Goal: Information Seeking & Learning: Learn about a topic

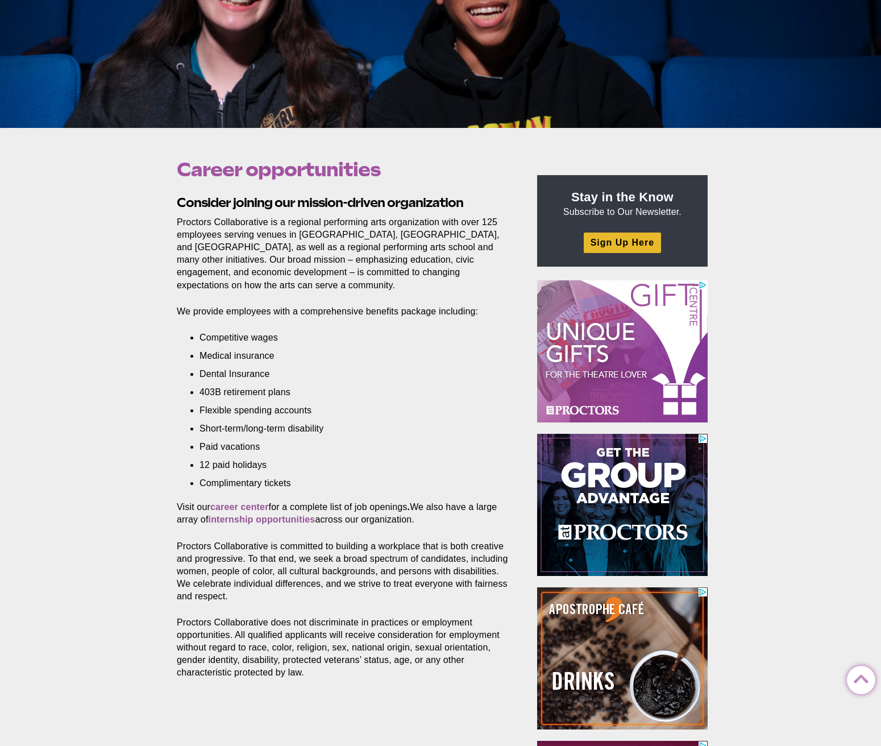
scroll to position [296, 0]
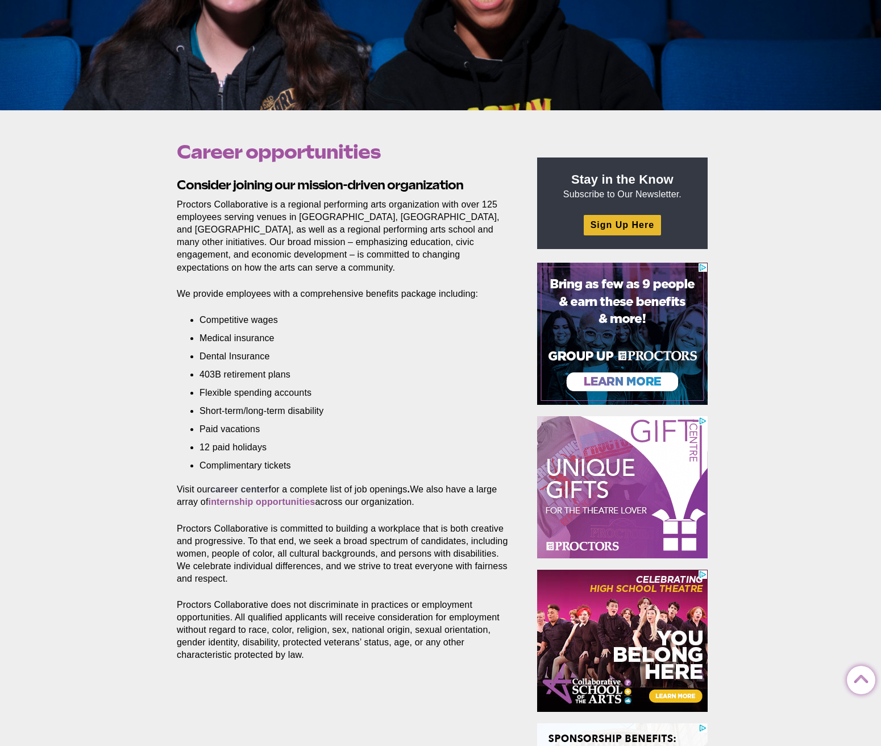
click at [233, 487] on strong "career center" at bounding box center [239, 489] width 59 height 10
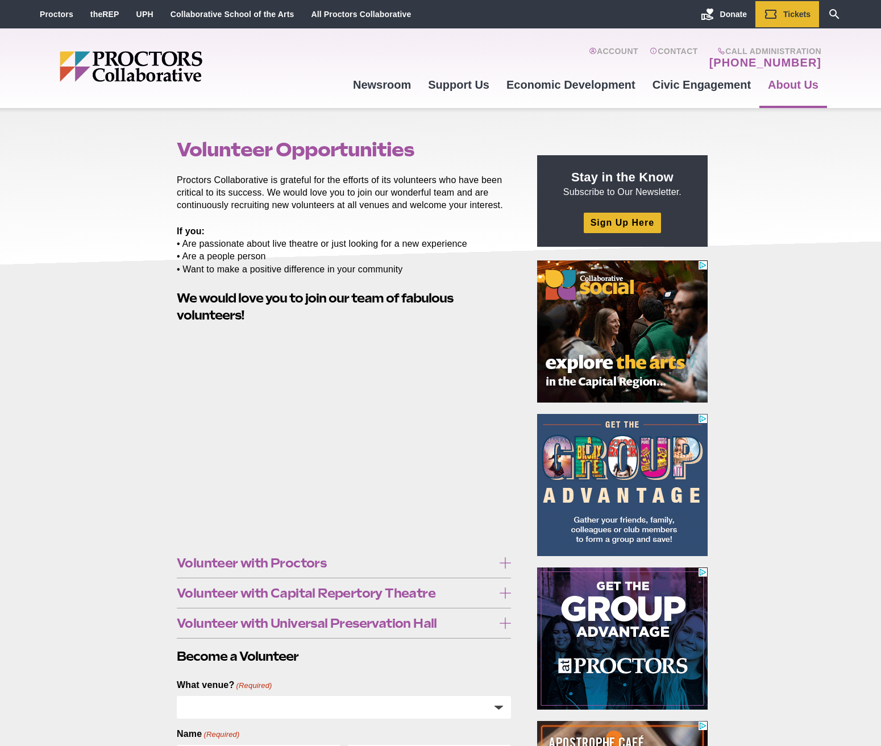
click at [269, 592] on span "Volunteer with Capital Repertory Theatre" at bounding box center [335, 593] width 317 height 13
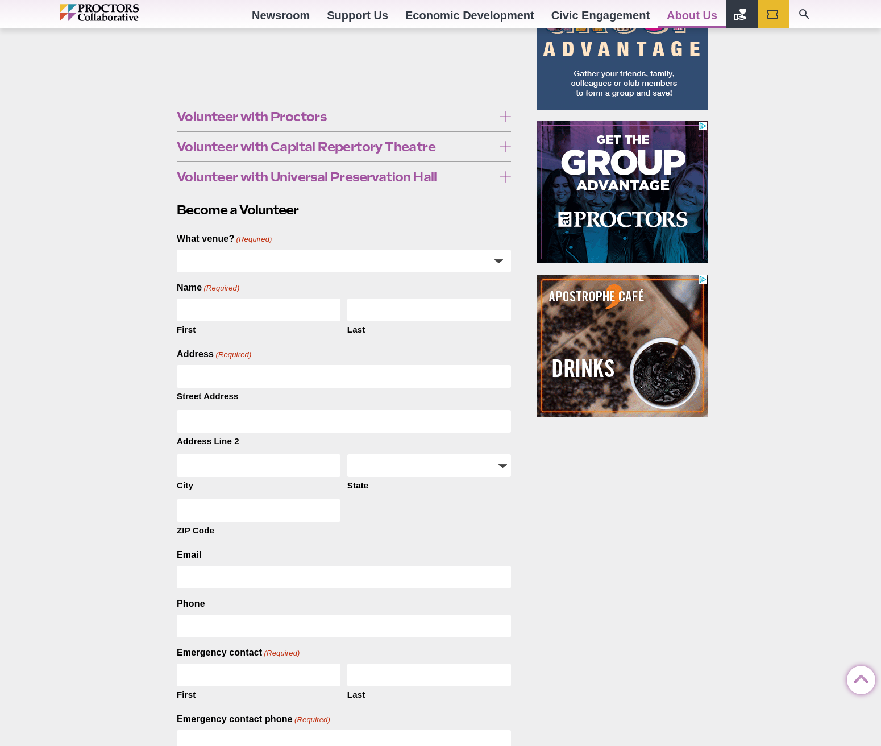
scroll to position [536, 0]
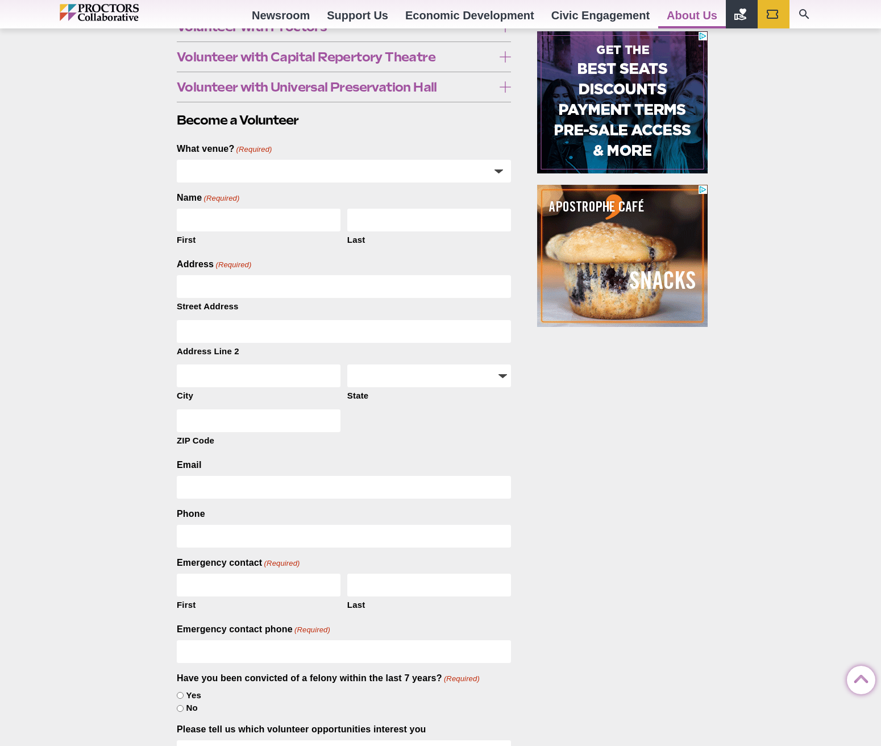
click at [198, 93] on span "Volunteer with Universal Preservation Hall" at bounding box center [335, 87] width 317 height 13
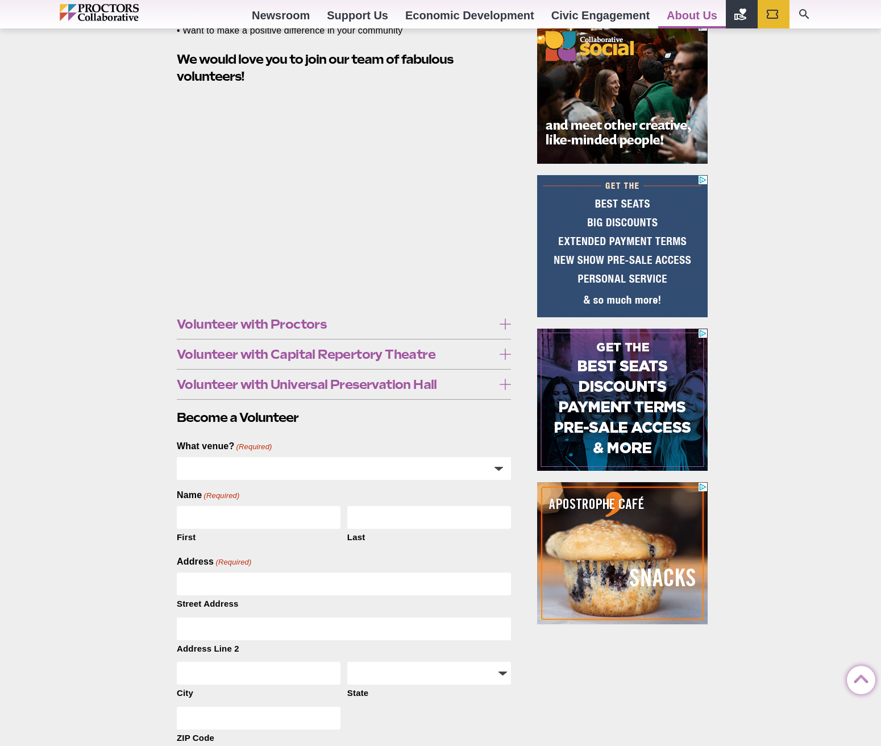
scroll to position [7, 0]
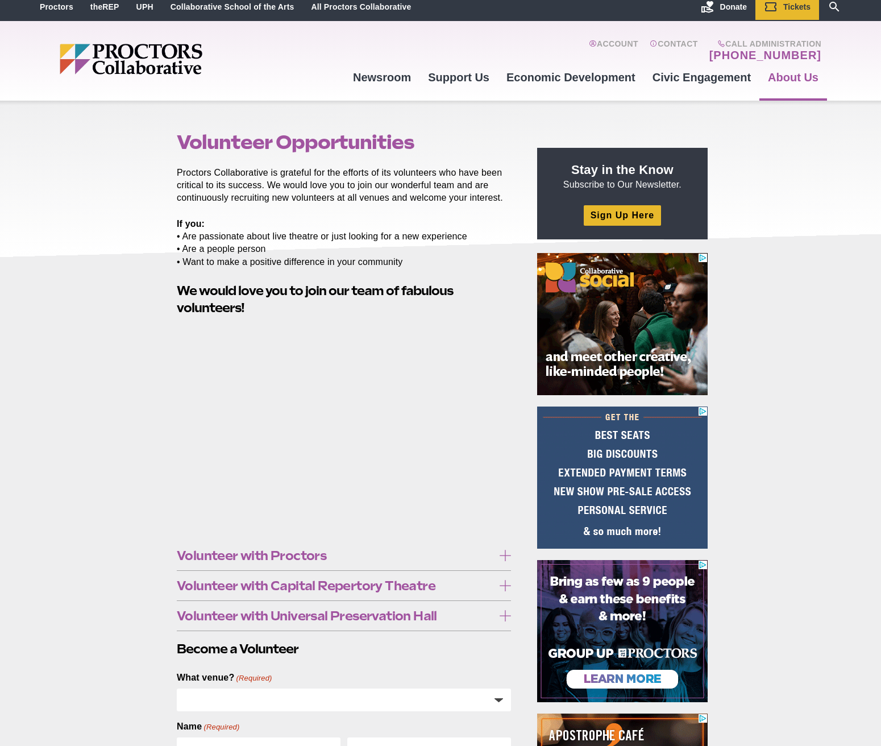
click at [213, 549] on span "Volunteer with Proctors" at bounding box center [335, 555] width 317 height 13
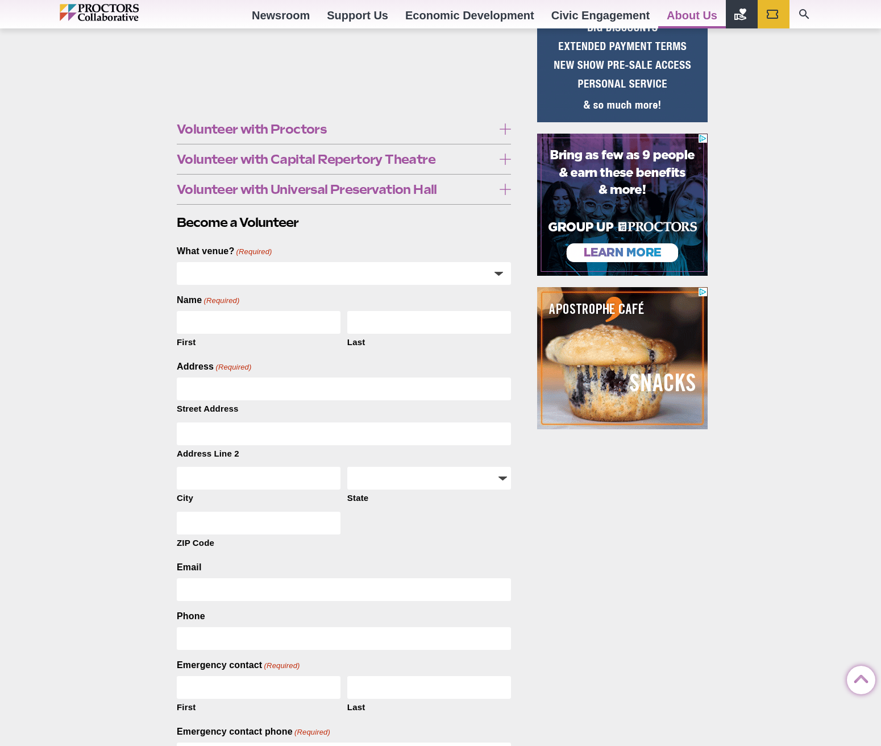
scroll to position [492, 0]
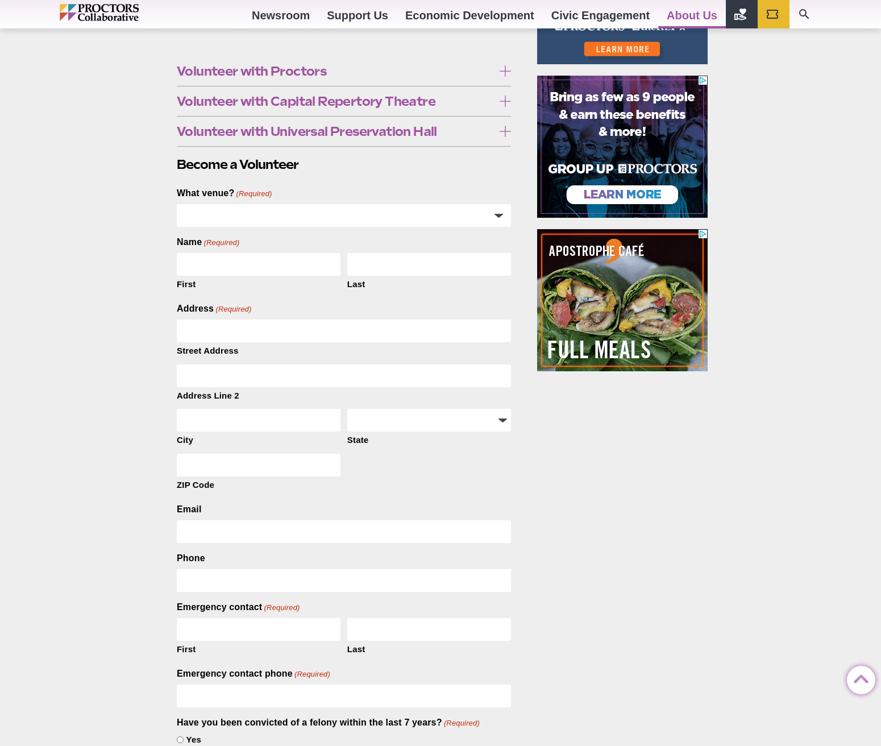
click at [230, 620] on strong "click here" at bounding box center [238, 620] width 45 height 11
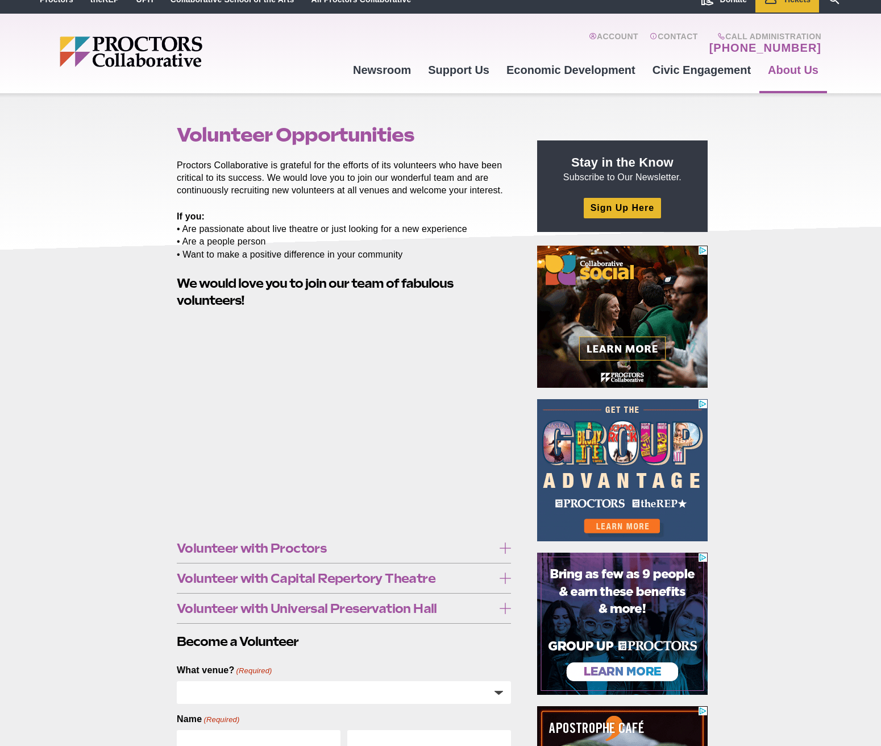
scroll to position [0, 0]
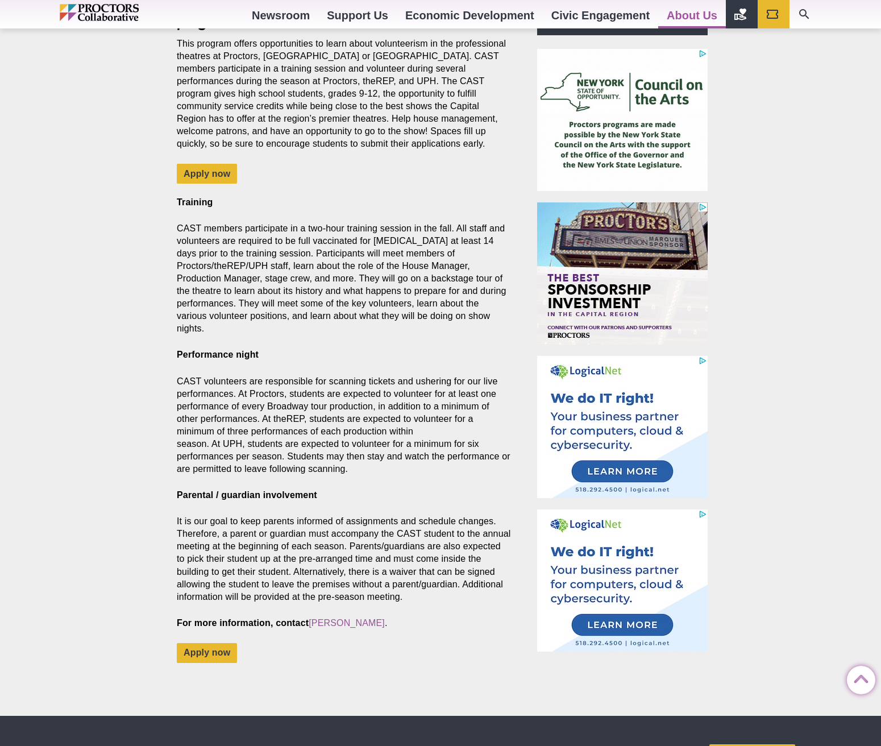
scroll to position [86, 0]
